Goal: Use online tool/utility: Utilize a website feature to perform a specific function

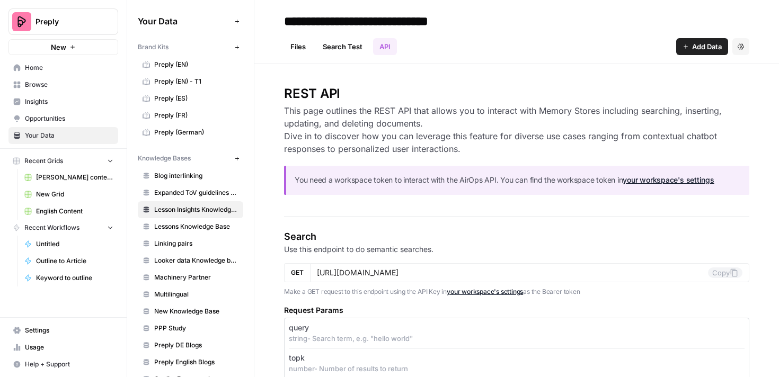
click at [303, 50] on link "Files" at bounding box center [298, 46] width 28 height 17
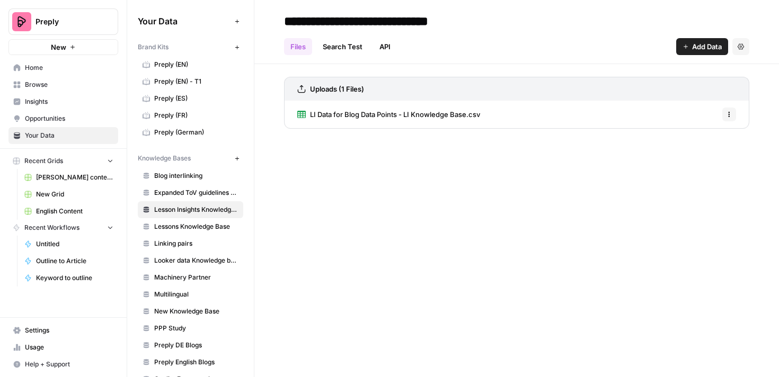
click at [346, 47] on link "Search Test" at bounding box center [342, 46] width 52 height 17
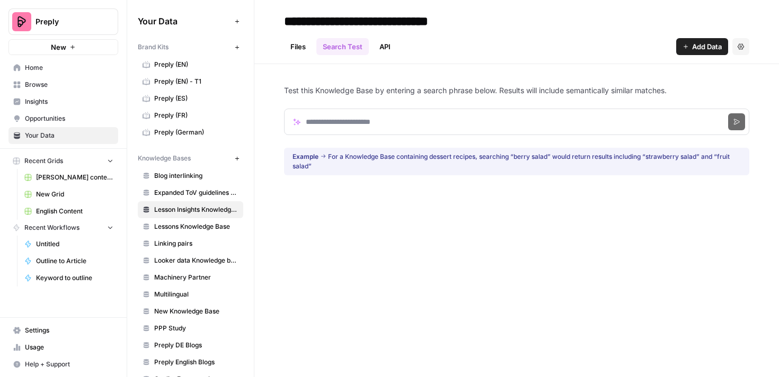
click at [307, 47] on link "Files" at bounding box center [298, 46] width 28 height 17
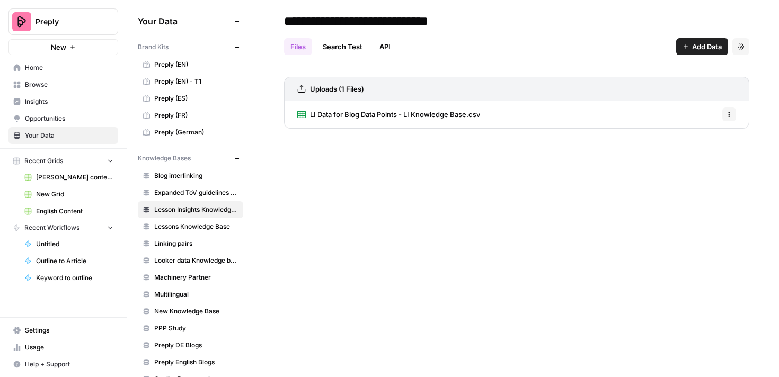
click at [212, 230] on span "Lessons Knowledge Base" at bounding box center [196, 227] width 84 height 10
click at [390, 48] on link "API" at bounding box center [385, 46] width 24 height 17
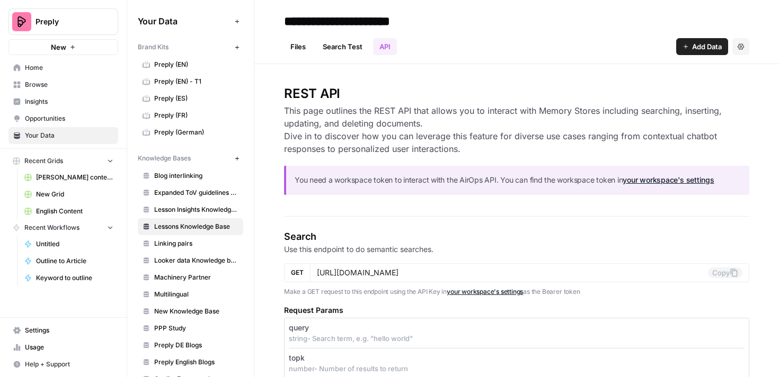
click at [288, 45] on link "Files" at bounding box center [298, 46] width 28 height 17
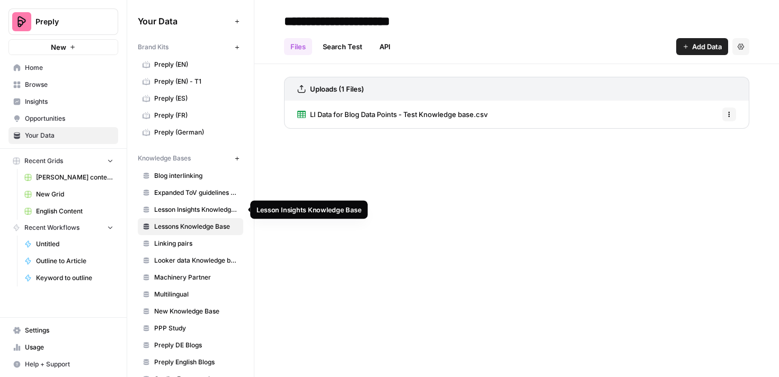
click at [182, 207] on span "Lesson Insights Knowledge Base" at bounding box center [196, 210] width 84 height 10
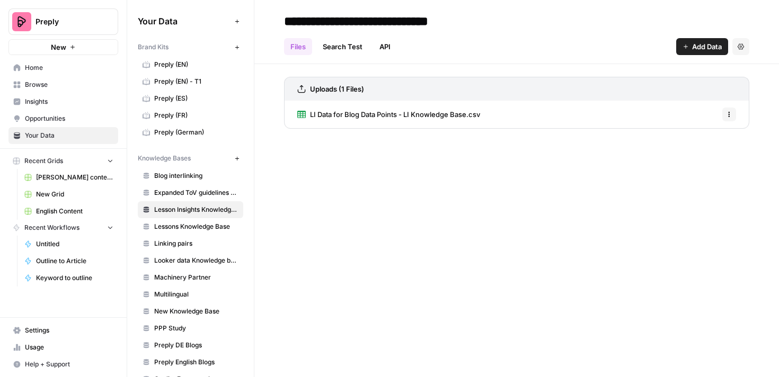
click at [196, 210] on span "Lesson Insights Knowledge Base" at bounding box center [196, 210] width 84 height 10
click at [340, 113] on span "LI Data for Blog Data Points - LI Knowledge Base.csv" at bounding box center [395, 114] width 170 height 11
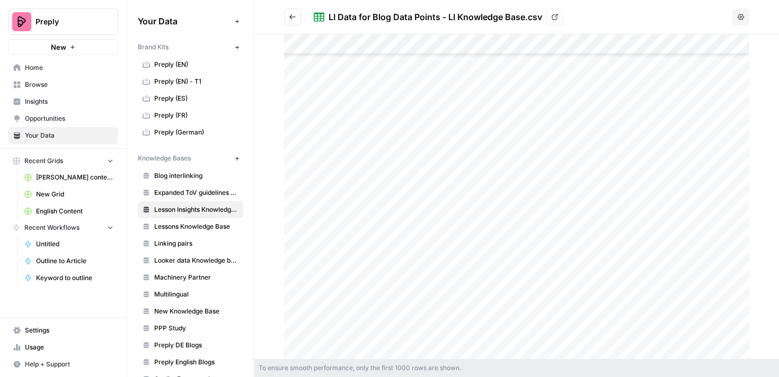
scroll to position [974, 0]
drag, startPoint x: 537, startPoint y: 153, endPoint x: 641, endPoint y: 151, distance: 103.9
click at [643, 153] on div at bounding box center [516, 196] width 465 height 325
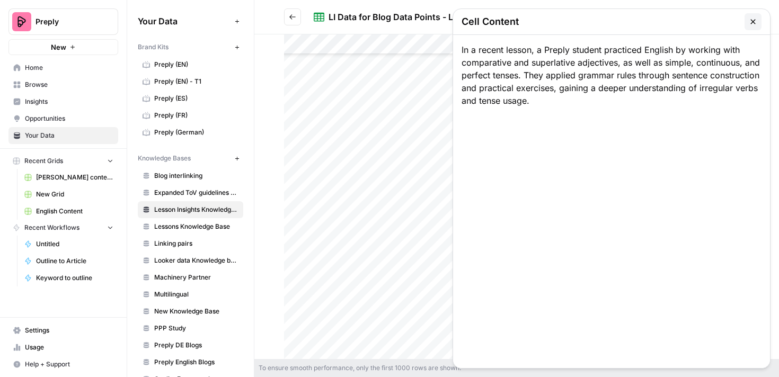
click at [754, 23] on icon "button" at bounding box center [752, 21] width 5 height 5
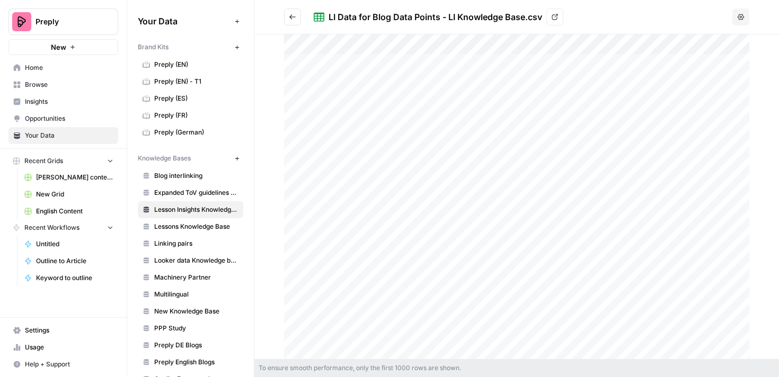
scroll to position [0, 0]
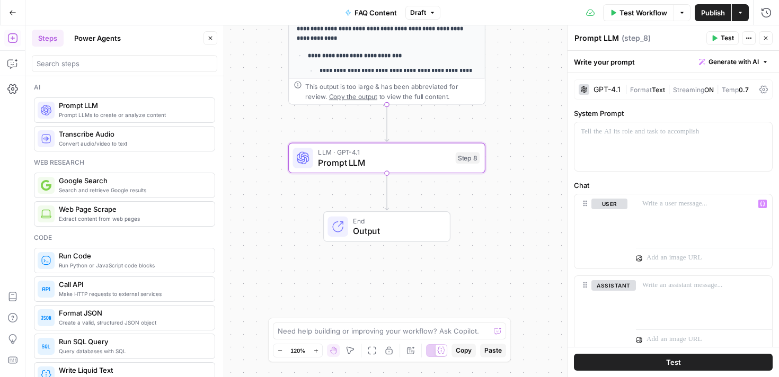
scroll to position [191, 0]
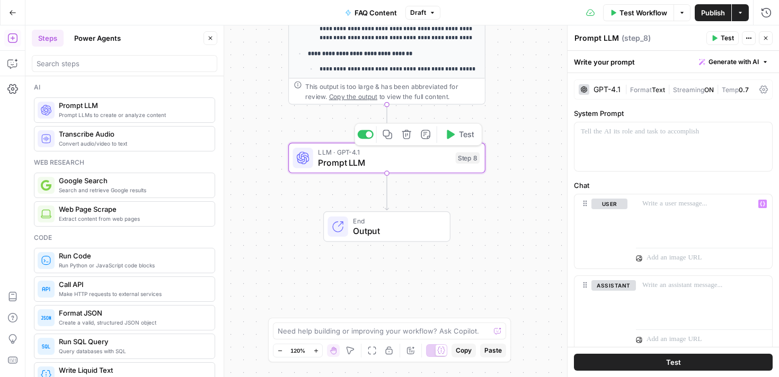
click at [410, 135] on icon "button" at bounding box center [407, 134] width 10 height 10
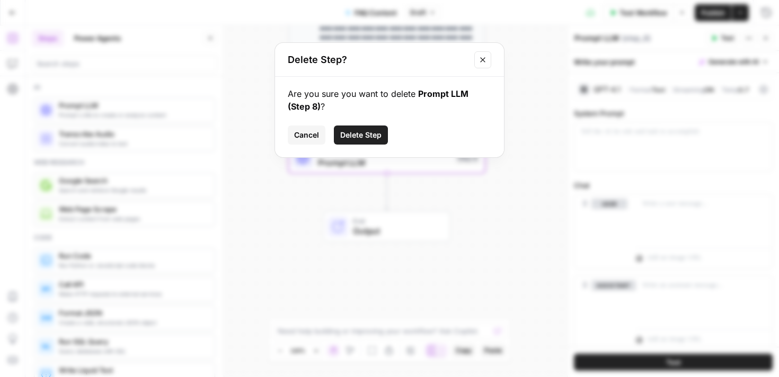
click at [361, 140] on span "Delete Step" at bounding box center [360, 135] width 41 height 11
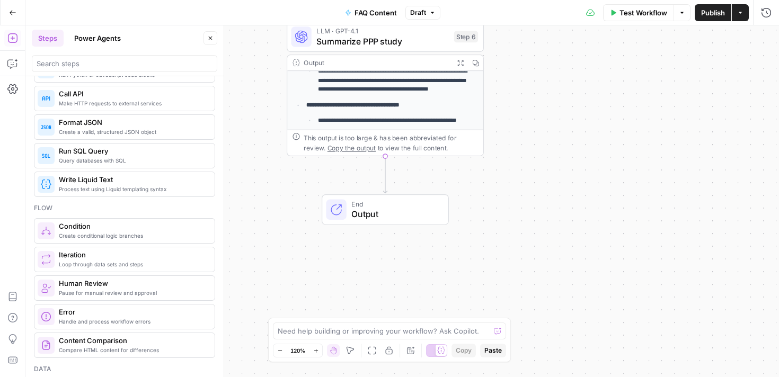
scroll to position [0, 0]
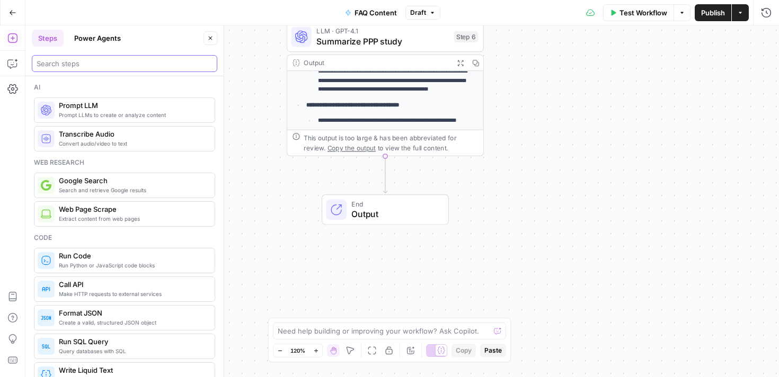
click at [102, 58] on input "search" at bounding box center [125, 63] width 176 height 11
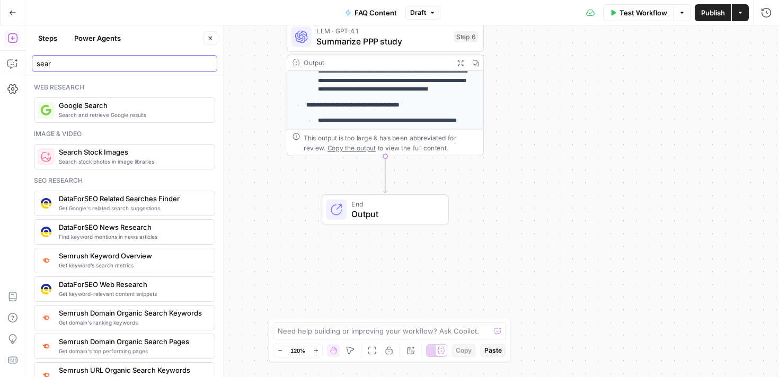
click at [114, 67] on input "sear" at bounding box center [125, 63] width 176 height 11
type input "n"
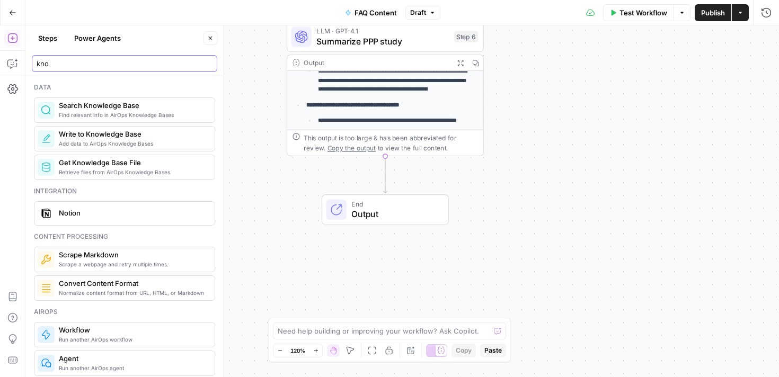
type input "kno"
click at [97, 108] on span "Search Knowledge Base" at bounding box center [132, 105] width 147 height 11
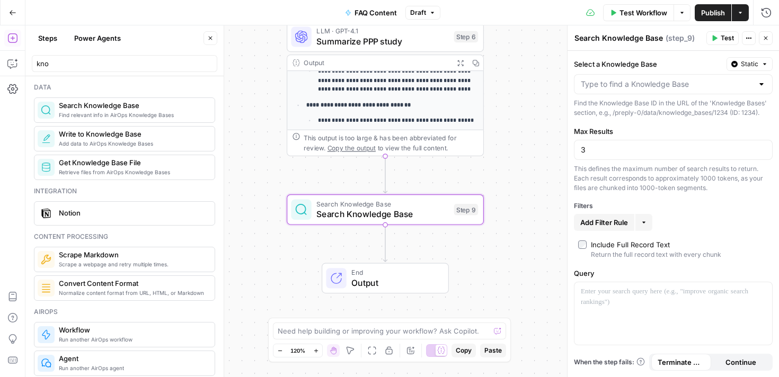
click at [637, 90] on div at bounding box center [673, 84] width 199 height 20
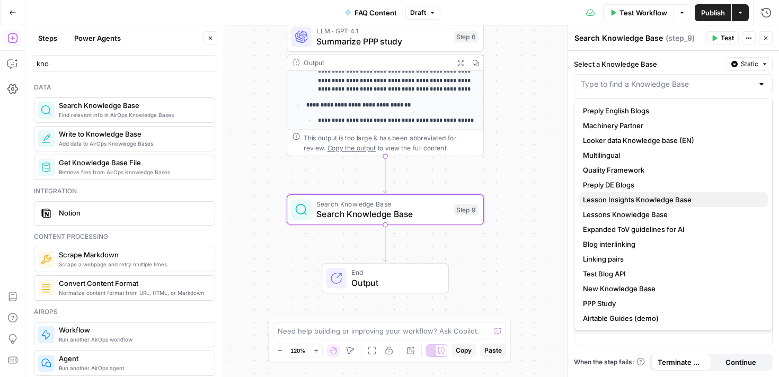
click at [647, 195] on span "Lesson Insights Knowledge Base" at bounding box center [671, 200] width 176 height 11
type input "Lesson Insights Knowledge Base"
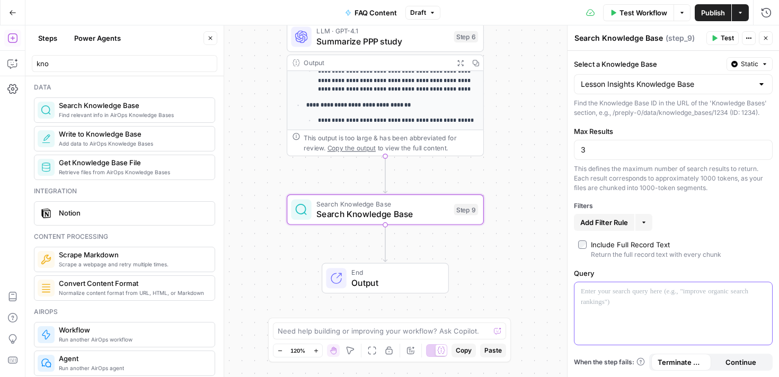
click at [609, 326] on div at bounding box center [674, 313] width 198 height 63
click at [582, 148] on input "3" at bounding box center [673, 150] width 185 height 11
click at [591, 151] on input "3" at bounding box center [673, 150] width 185 height 11
type input "5"
click at [616, 292] on p "**********" at bounding box center [673, 292] width 185 height 11
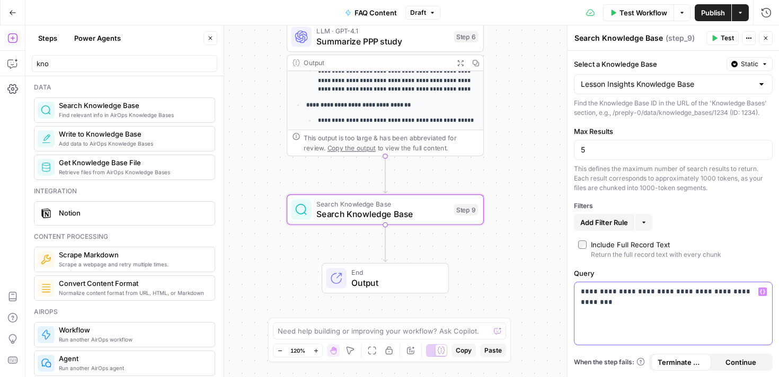
click at [616, 292] on p "**********" at bounding box center [673, 292] width 185 height 11
click at [615, 307] on div "**********" at bounding box center [674, 313] width 198 height 63
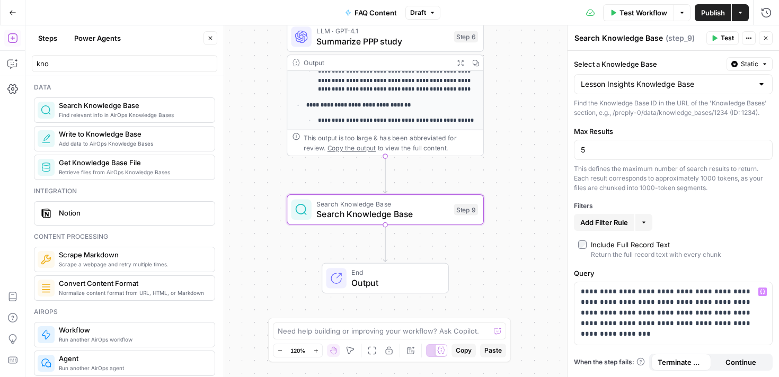
click at [721, 34] on span "Test" at bounding box center [727, 38] width 13 height 10
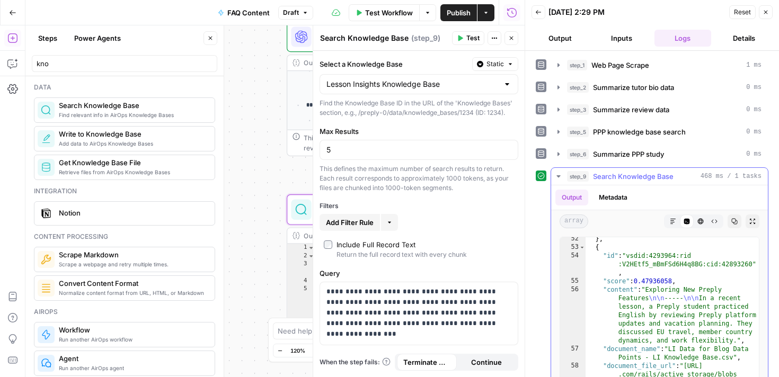
scroll to position [1188, 0]
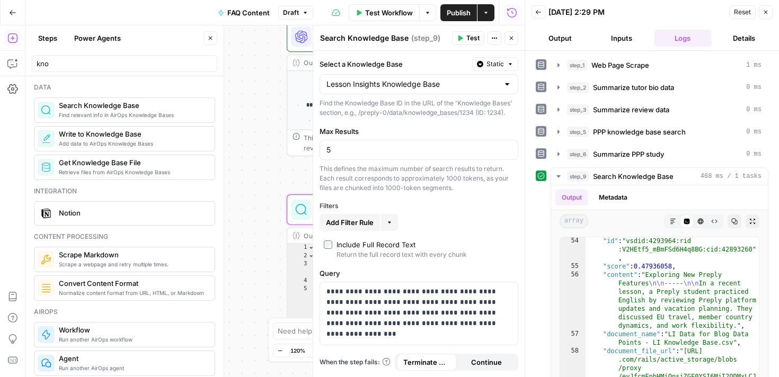
click at [769, 16] on button "Close" at bounding box center [766, 12] width 14 height 14
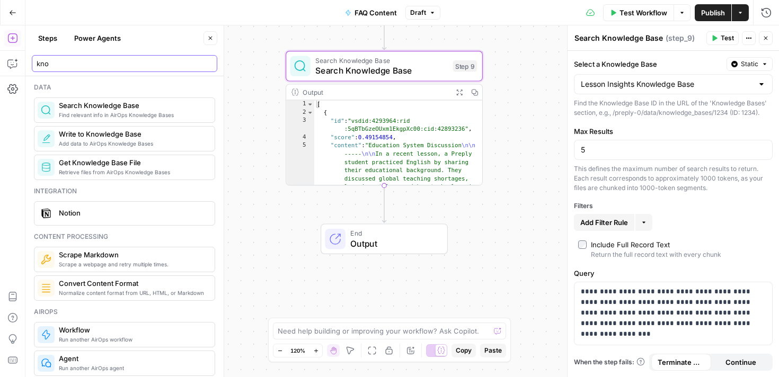
click at [104, 61] on input "kno" at bounding box center [125, 63] width 176 height 11
click at [207, 64] on input "kno" at bounding box center [125, 63] width 176 height 11
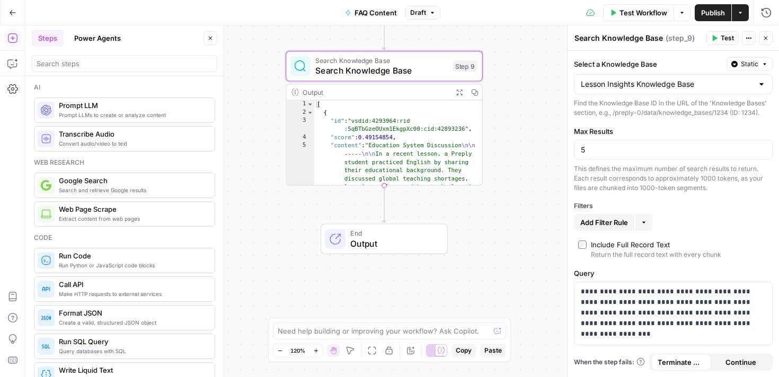
click at [113, 116] on span "Prompt LLMs to create or analyze content" at bounding box center [132, 115] width 147 height 8
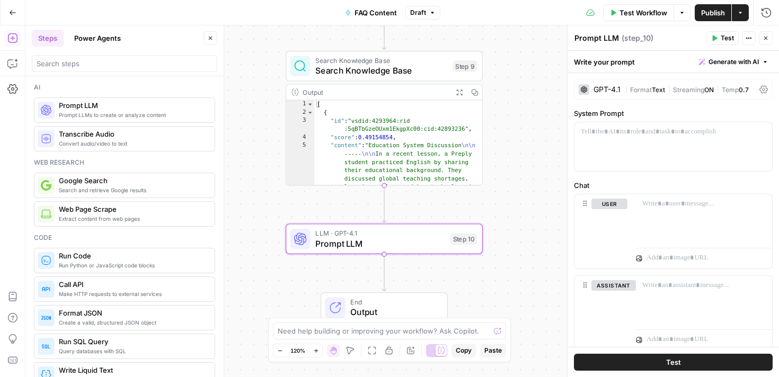
click at [595, 40] on textarea "Prompt LLM" at bounding box center [597, 38] width 45 height 11
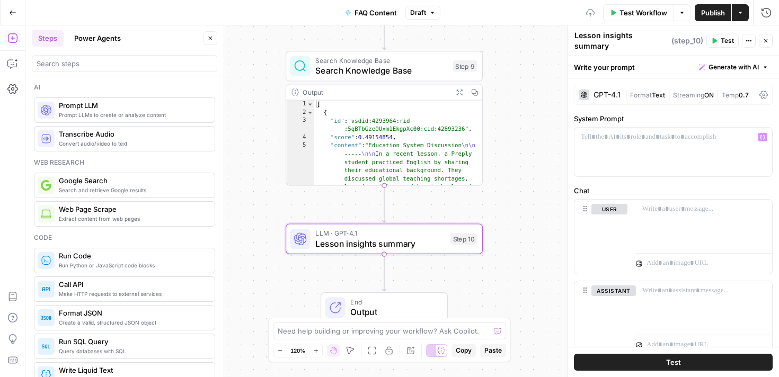
type textarea "Lesson insights summary"
click at [667, 200] on div at bounding box center [704, 224] width 136 height 49
